Goal: Task Accomplishment & Management: Complete application form

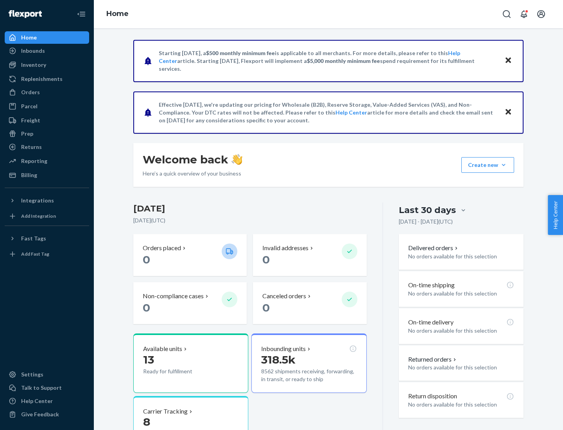
click at [504, 165] on button "Create new Create new inbound Create new order Create new product" at bounding box center [487, 165] width 53 height 16
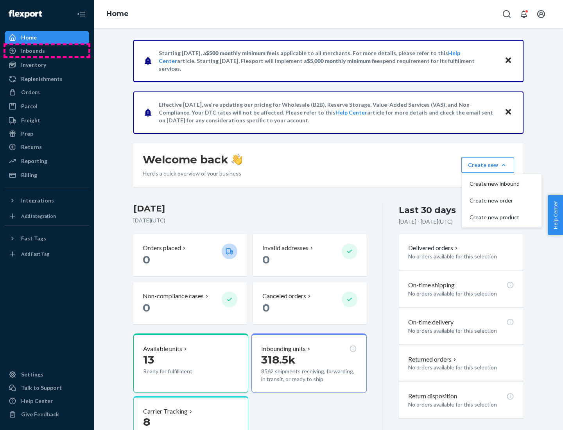
click at [47, 51] on div "Inbounds" at bounding box center [46, 50] width 83 height 11
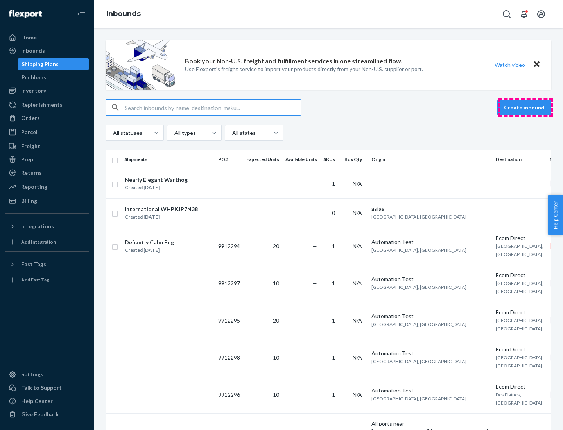
click at [525, 108] on button "Create inbound" at bounding box center [524, 108] width 54 height 16
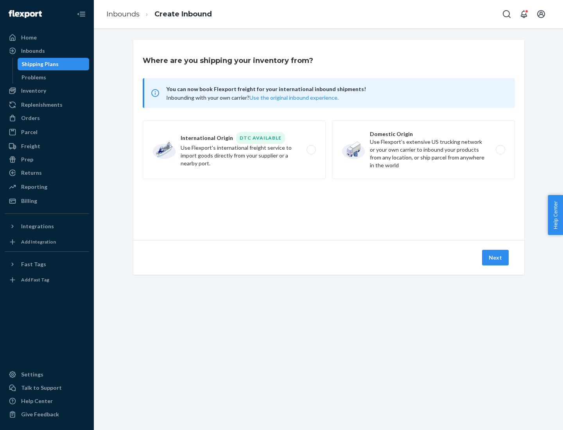
click at [423, 150] on label "Domestic Origin Use Flexport’s extensive US trucking network or your own carrie…" at bounding box center [423, 149] width 183 height 59
click at [500, 150] on input "Domestic Origin Use Flexport’s extensive US trucking network or your own carrie…" at bounding box center [502, 149] width 5 height 5
radio input "true"
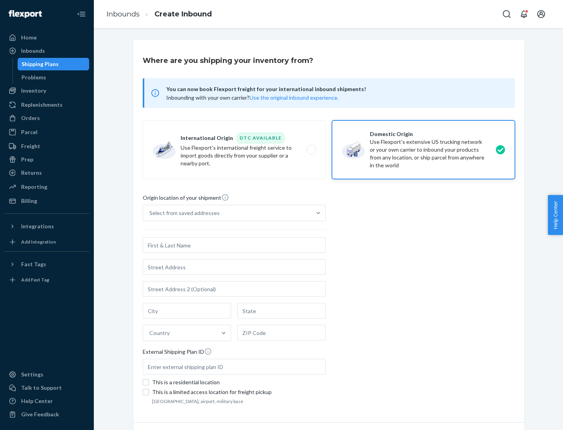
click at [183, 213] on div "Select from saved addresses" at bounding box center [184, 213] width 70 height 8
click at [150, 213] on input "Select from saved addresses" at bounding box center [149, 213] width 1 height 8
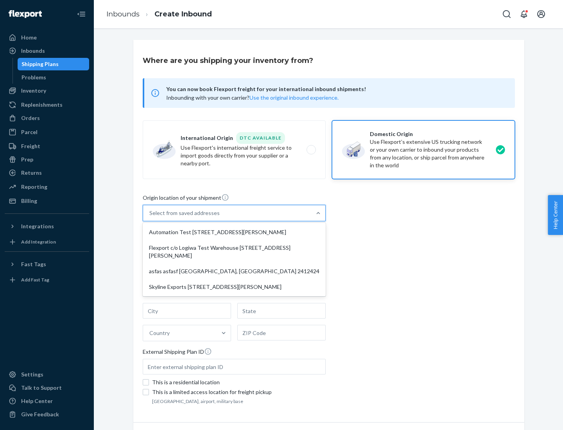
scroll to position [3, 0]
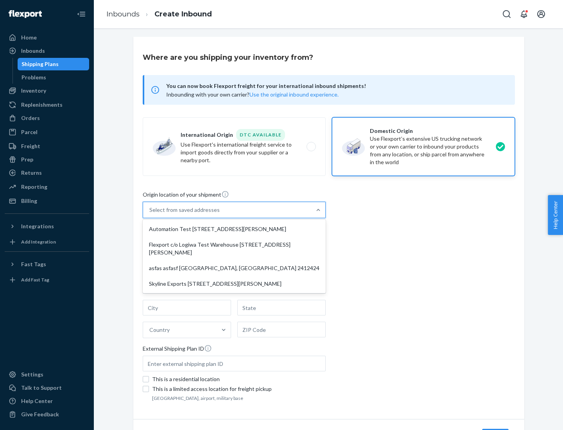
click at [234, 229] on div "Automation Test [STREET_ADDRESS][PERSON_NAME]" at bounding box center [234, 229] width 180 height 16
click at [150, 214] on input "option Automation Test [STREET_ADDRESS][PERSON_NAME] focused, 1 of 4. 4 results…" at bounding box center [149, 210] width 1 height 8
type input "Automation Test"
type input "[STREET_ADDRESS][PERSON_NAME]"
type input "9th Floor"
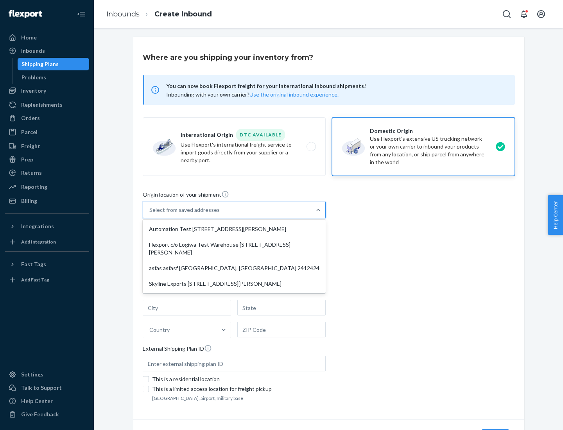
type input "[GEOGRAPHIC_DATA]"
type input "CA"
type input "94104"
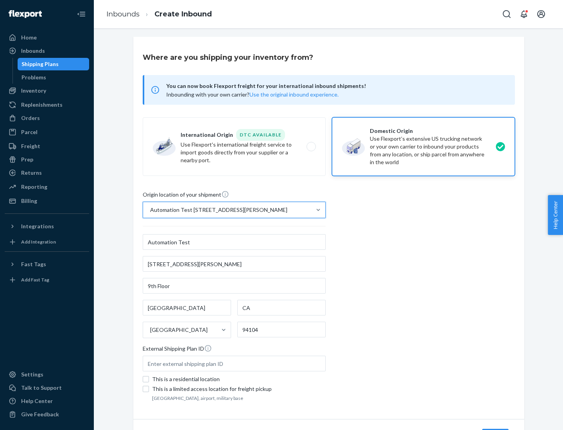
scroll to position [46, 0]
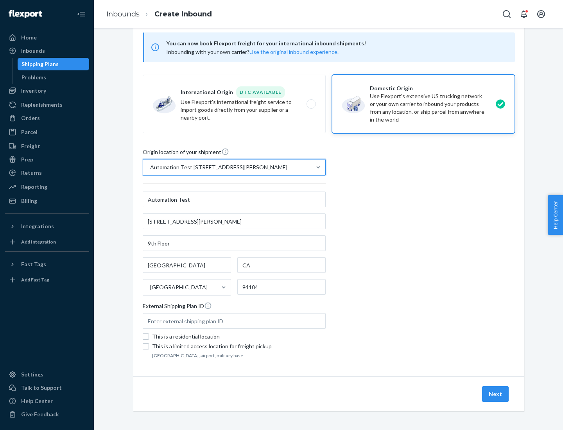
click at [496, 394] on button "Next" at bounding box center [495, 394] width 27 height 16
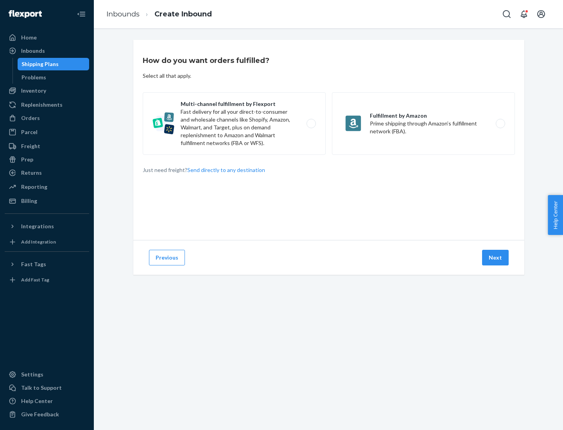
click at [234, 124] on label "Multi-channel fulfillment by Flexport Fast delivery for all your direct-to-cons…" at bounding box center [234, 123] width 183 height 63
click at [311, 124] on input "Multi-channel fulfillment by Flexport Fast delivery for all your direct-to-cons…" at bounding box center [313, 123] width 5 height 5
radio input "true"
click at [496, 258] on button "Next" at bounding box center [495, 258] width 27 height 16
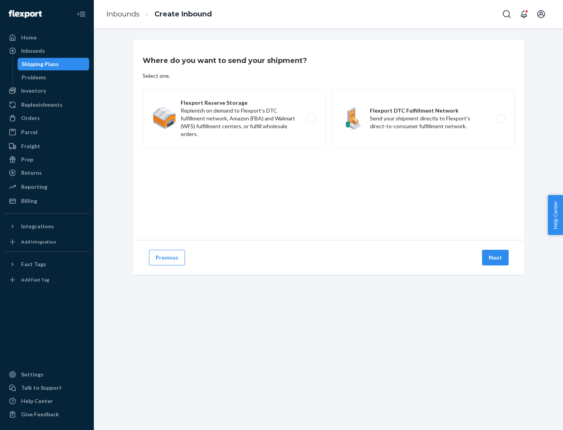
click at [423, 118] on label "Flexport DTC Fulfillment Network Send your shipment directly to Flexport's dire…" at bounding box center [423, 118] width 183 height 59
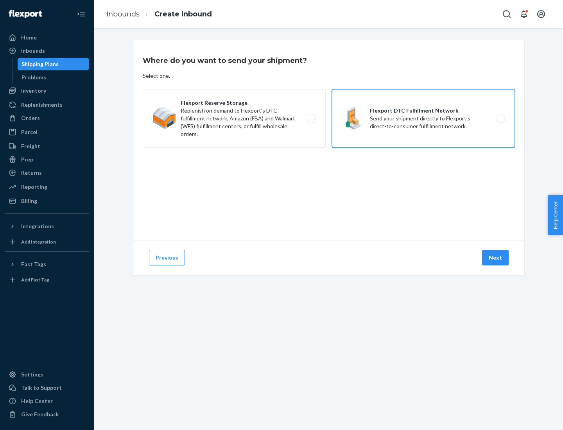
click at [500, 118] on input "Flexport DTC Fulfillment Network Send your shipment directly to Flexport's dire…" at bounding box center [502, 118] width 5 height 5
radio input "true"
click at [496, 258] on button "Next" at bounding box center [495, 258] width 27 height 16
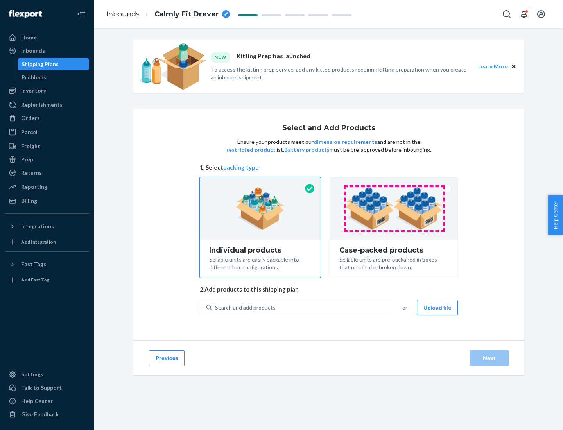
click at [394, 209] on img at bounding box center [393, 208] width 97 height 43
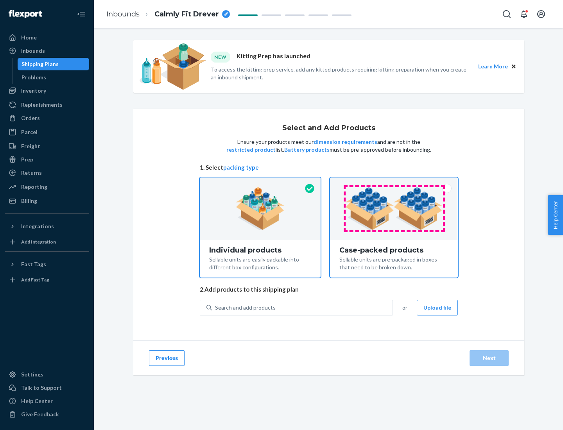
click at [394, 183] on input "Case-packed products Sellable units are pre-packaged in boxes that need to be b…" at bounding box center [393, 179] width 5 height 5
radio input "true"
radio input "false"
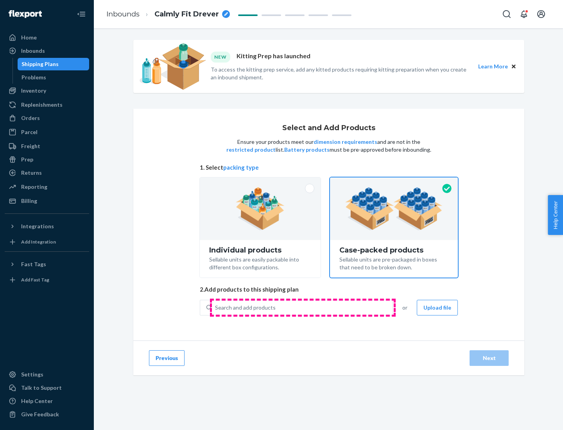
click at [303, 307] on div "Search and add products" at bounding box center [302, 308] width 181 height 14
click at [216, 307] on input "Search and add products" at bounding box center [215, 308] width 1 height 8
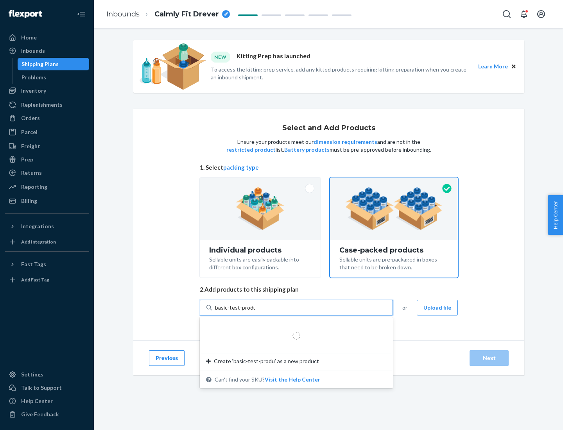
type input "basic-test-product-1"
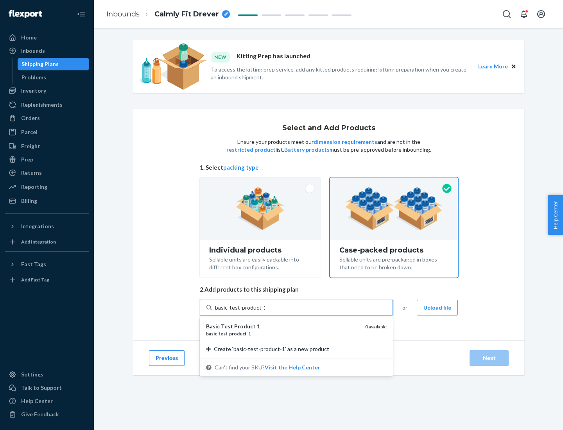
click at [283, 333] on div "basic - test - product - 1" at bounding box center [282, 333] width 153 height 7
click at [265, 312] on input "basic-test-product-1" at bounding box center [240, 308] width 50 height 8
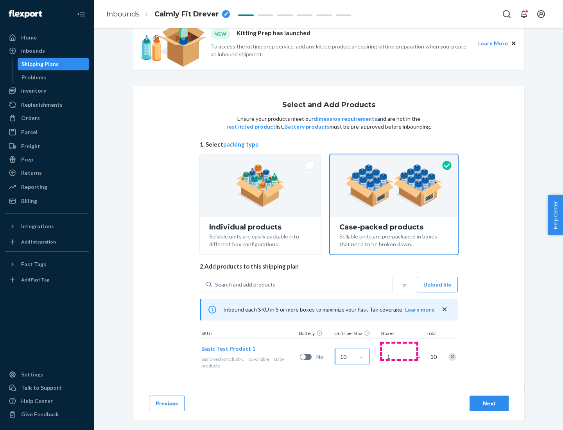
scroll to position [28, 0]
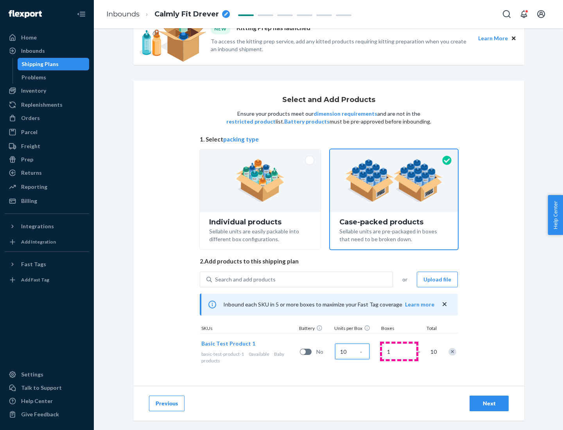
type input "10"
type input "7"
click at [489, 403] on div "Next" at bounding box center [489, 404] width 26 height 8
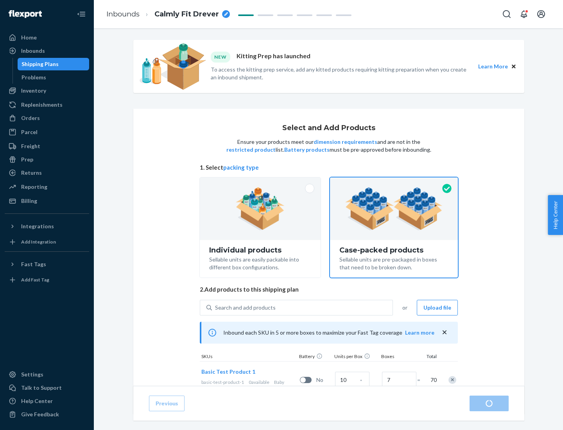
radio input "true"
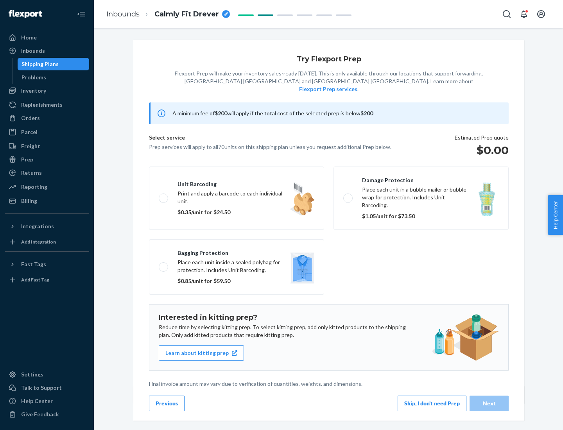
scroll to position [2, 0]
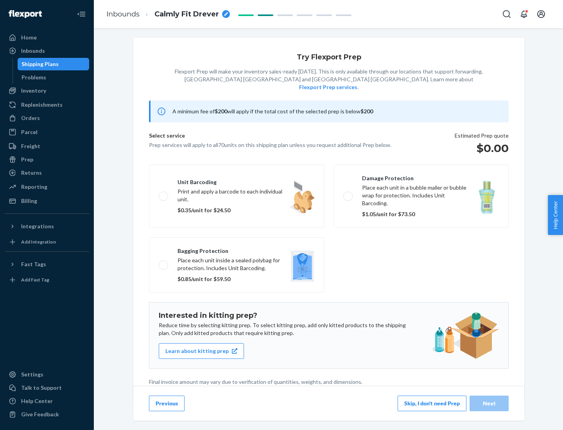
click at [237, 249] on label "Bagging protection Place each unit inside a sealed polybag for protection. Incl…" at bounding box center [236, 265] width 175 height 56
click at [164, 262] on input "Bagging protection Place each unit inside a sealed polybag for protection. Incl…" at bounding box center [161, 264] width 5 height 5
checkbox input "true"
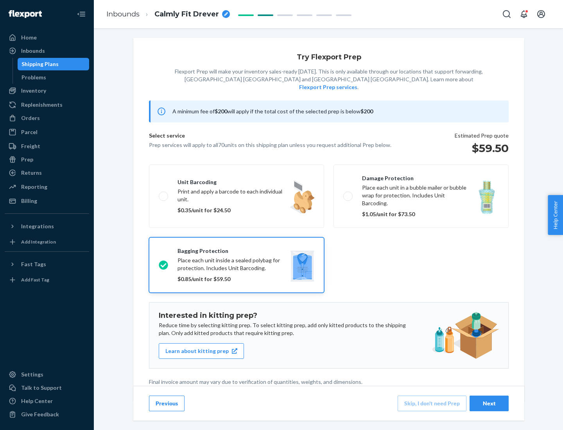
click at [489, 403] on div "Next" at bounding box center [489, 404] width 26 height 8
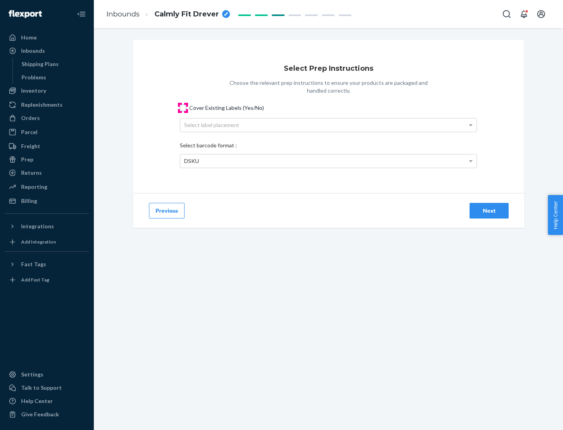
click at [183, 108] on input "Cover Existing Labels (Yes/No)" at bounding box center [183, 108] width 6 height 6
checkbox input "true"
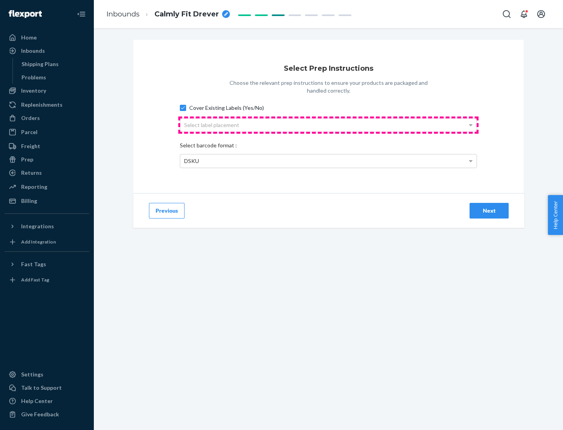
click at [328, 125] on div "Select label placement" at bounding box center [328, 124] width 296 height 13
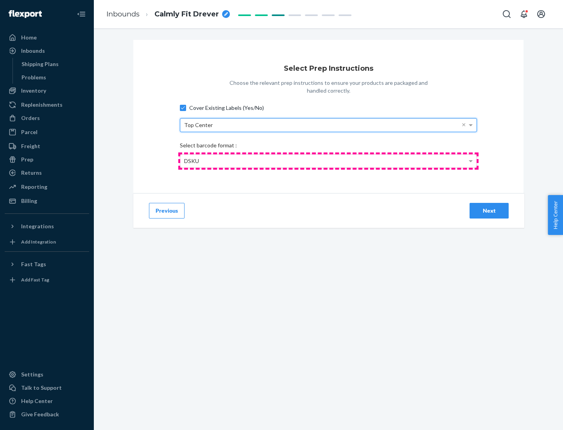
click at [328, 161] on div "DSKU" at bounding box center [328, 160] width 296 height 13
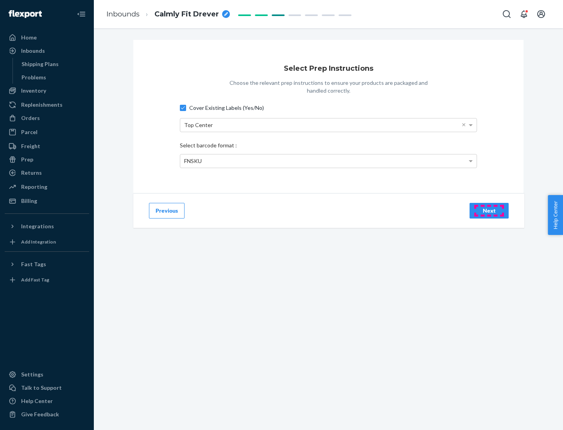
click at [489, 210] on div "Next" at bounding box center [489, 211] width 26 height 8
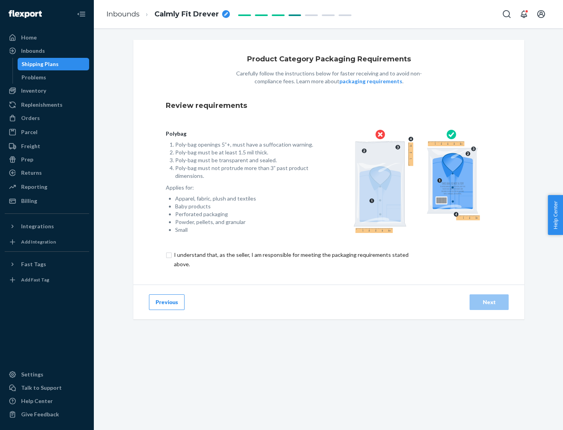
click at [290, 259] on input "checkbox" at bounding box center [296, 259] width 260 height 19
checkbox input "true"
click at [489, 302] on div "Next" at bounding box center [489, 302] width 26 height 8
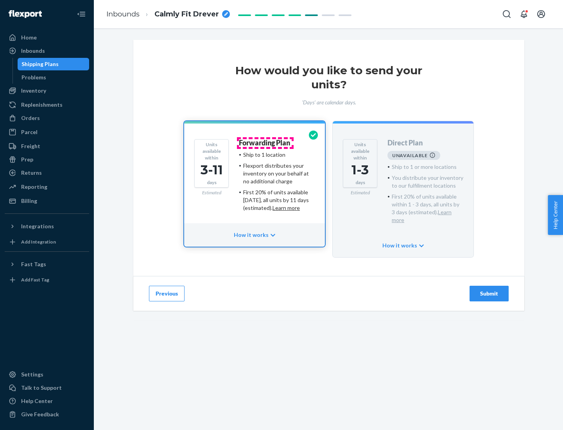
click at [265, 143] on h4 "Forwarding Plan" at bounding box center [264, 143] width 51 height 8
click at [489, 290] on div "Submit" at bounding box center [489, 294] width 26 height 8
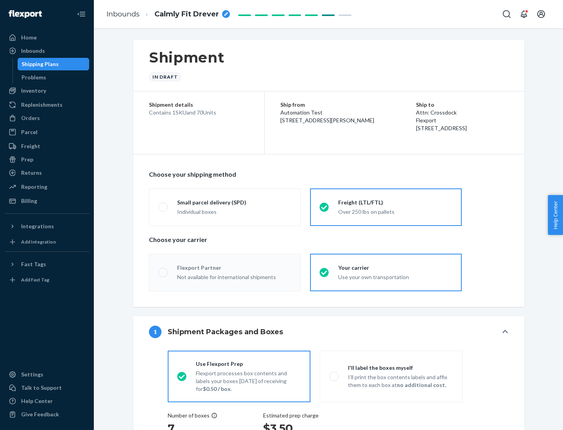
radio input "true"
radio input "false"
radio input "true"
radio input "false"
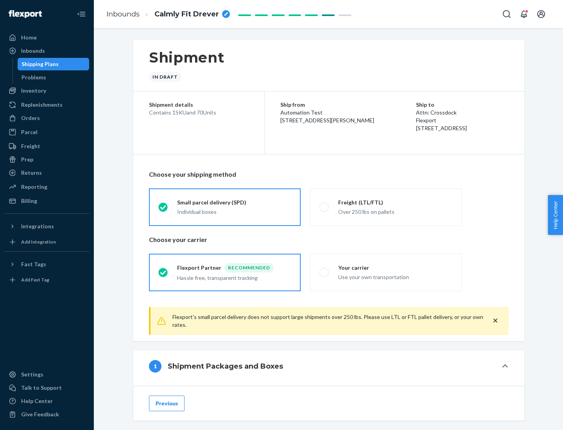
click at [386, 207] on div "Over 250 lbs on pallets" at bounding box center [395, 210] width 114 height 9
click at [324, 207] on input "Freight (LTL/FTL) Over 250 lbs on pallets" at bounding box center [321, 206] width 5 height 5
radio input "true"
radio input "false"
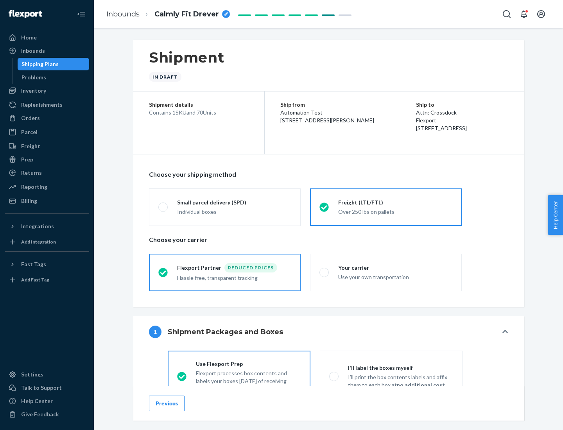
scroll to position [43, 0]
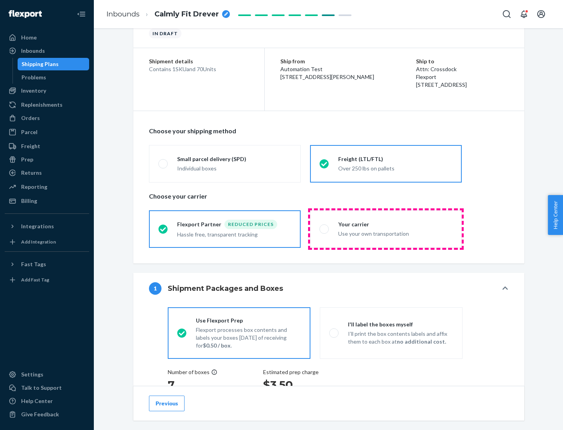
click at [386, 229] on div "Use your own transportation" at bounding box center [395, 232] width 114 height 9
click at [324, 229] on input "Your carrier Use your own transportation" at bounding box center [321, 228] width 5 height 5
radio input "true"
radio input "false"
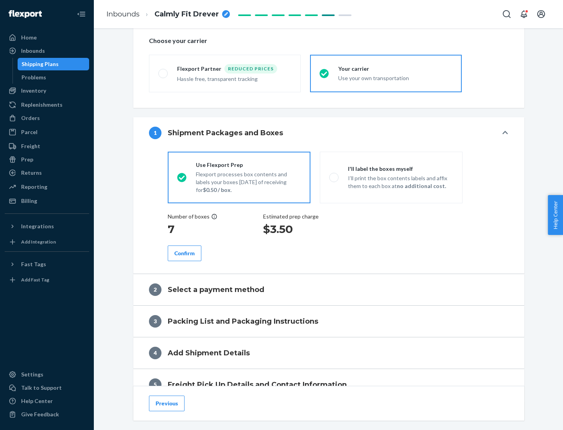
scroll to position [147, 0]
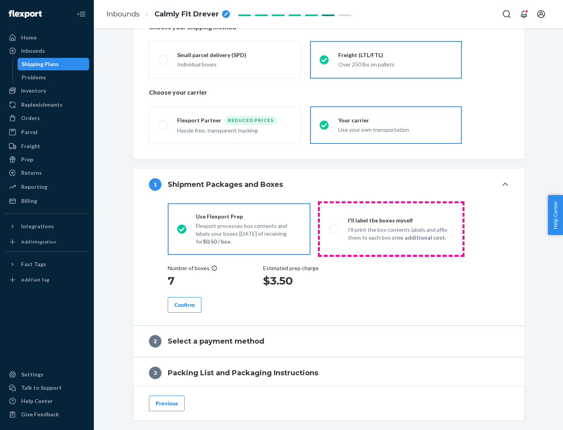
click at [391, 229] on p "I’ll print the box contents labels and affix them to each box at no additional …" at bounding box center [400, 234] width 105 height 16
click at [334, 229] on input "I'll label the boxes myself I’ll print the box contents labels and affix them t…" at bounding box center [331, 228] width 5 height 5
radio input "true"
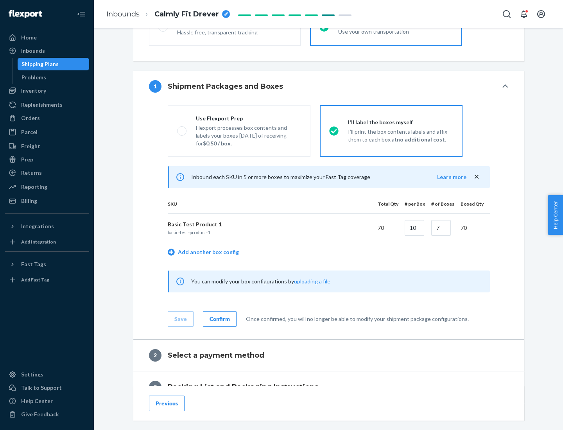
scroll to position [135, 0]
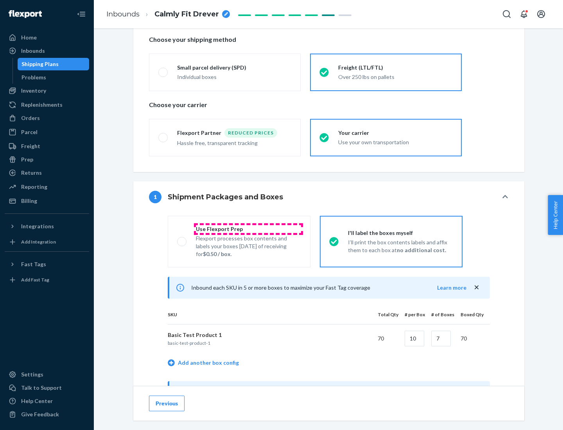
click at [248, 229] on div "Use Flexport Prep" at bounding box center [248, 229] width 105 height 8
click at [182, 239] on input "Use Flexport Prep Flexport processes box contents and labels your boxes [DATE] …" at bounding box center [179, 241] width 5 height 5
radio input "true"
radio input "false"
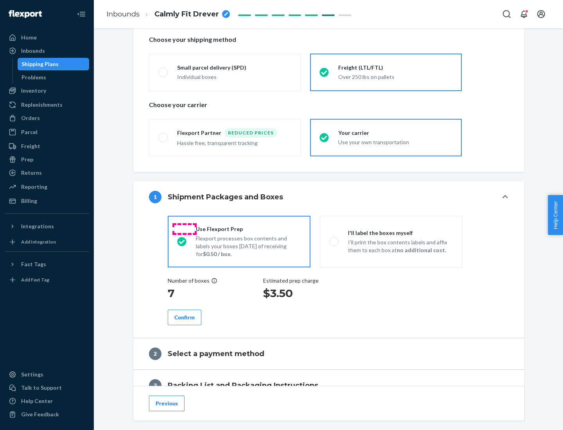
scroll to position [223, 0]
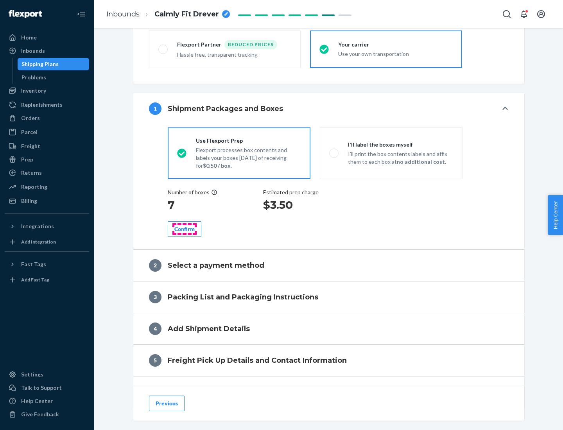
click at [185, 229] on div "Confirm" at bounding box center [184, 229] width 20 height 8
radio input "false"
